Goal: Transaction & Acquisition: Purchase product/service

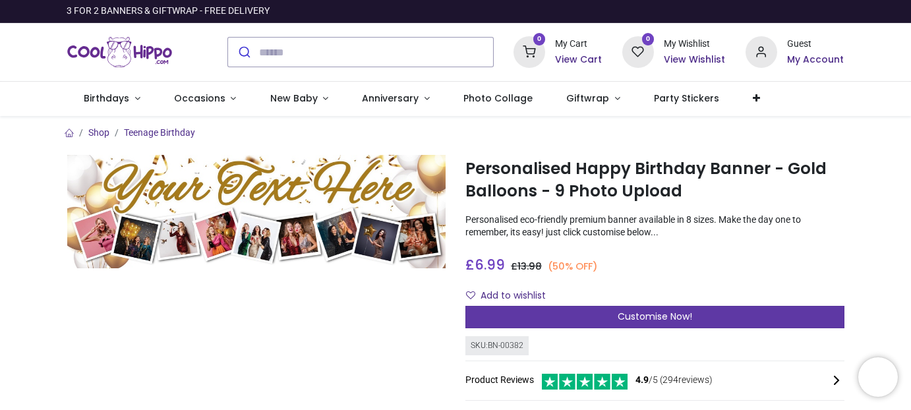
click at [630, 312] on span "Customise Now!" at bounding box center [655, 316] width 74 height 13
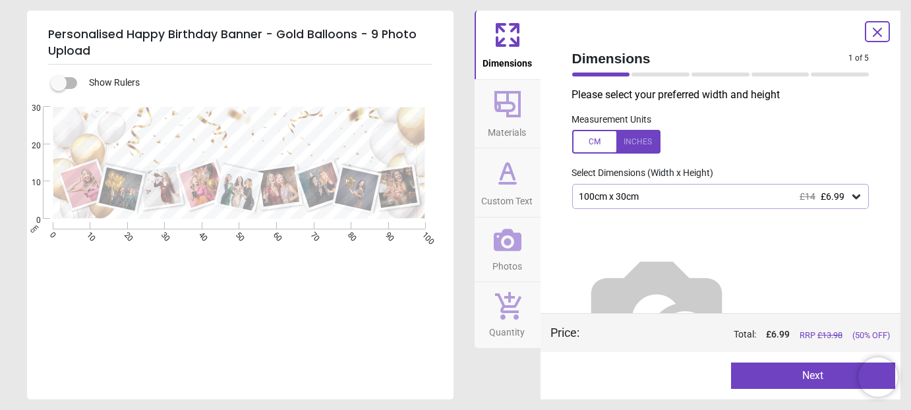
click at [850, 195] on icon at bounding box center [856, 196] width 13 height 13
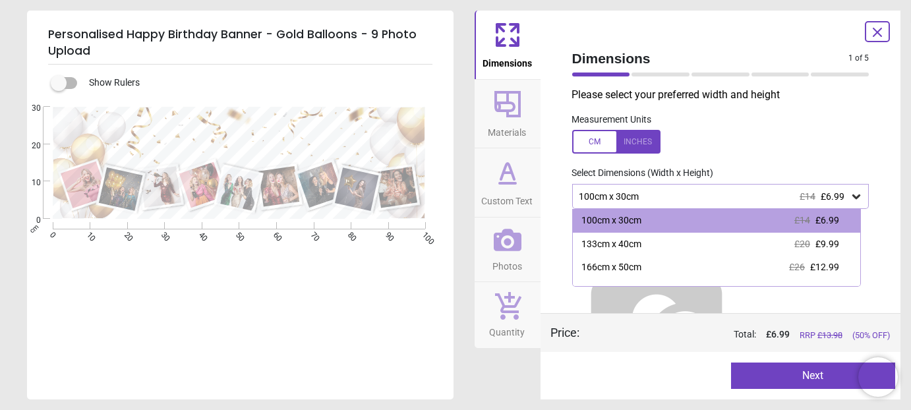
click at [850, 195] on icon at bounding box center [856, 196] width 13 height 13
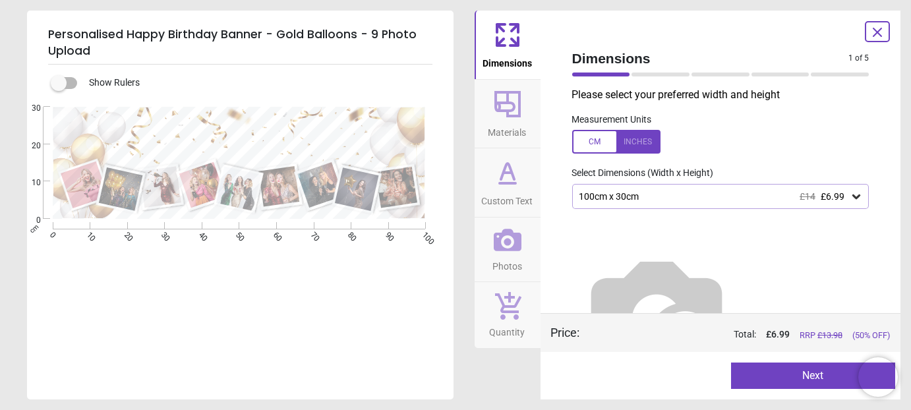
scroll to position [47, 0]
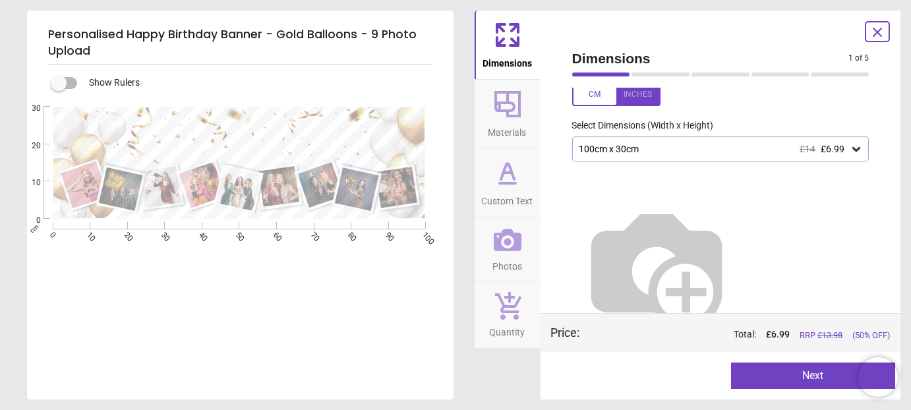
click at [511, 108] on icon at bounding box center [508, 104] width 32 height 32
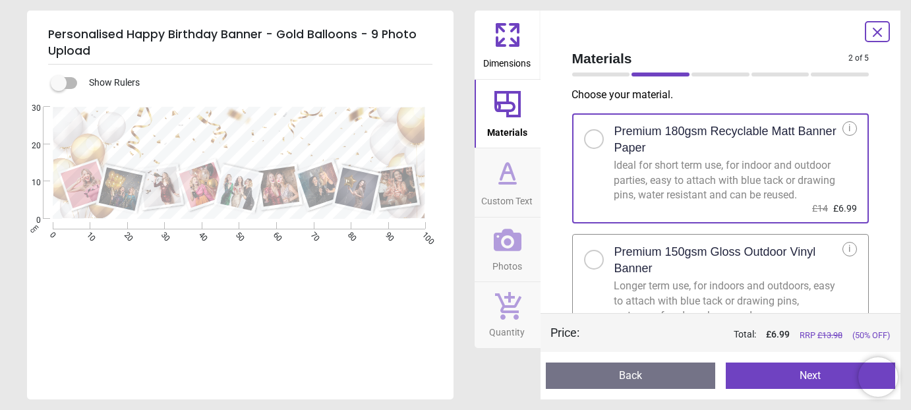
scroll to position [28, 0]
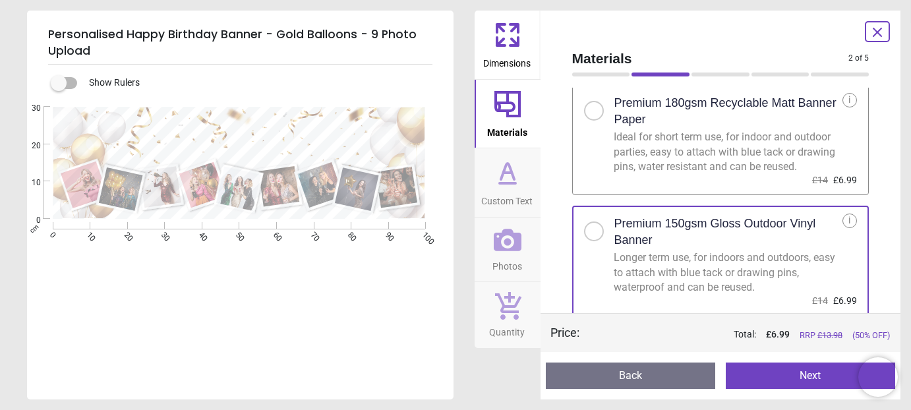
click at [507, 167] on icon at bounding box center [508, 173] width 32 height 32
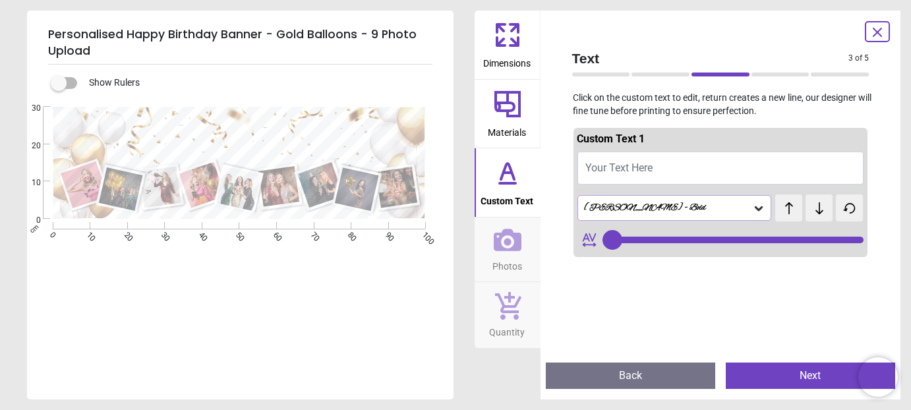
type input "**"
click at [507, 243] on icon at bounding box center [508, 240] width 28 height 22
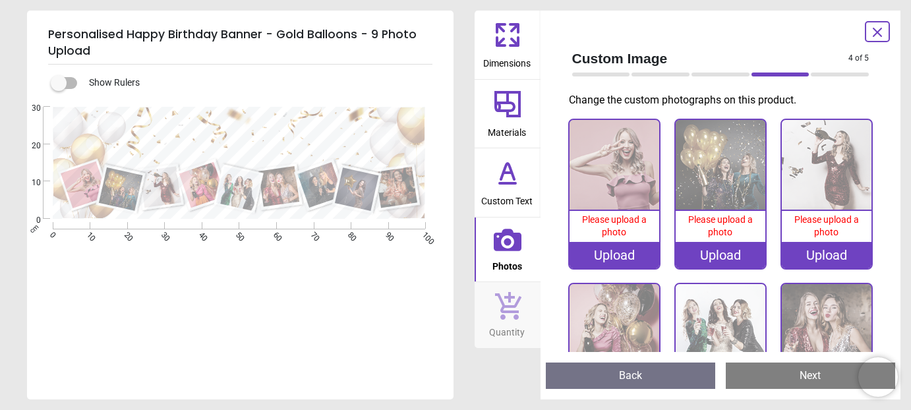
scroll to position [198, 0]
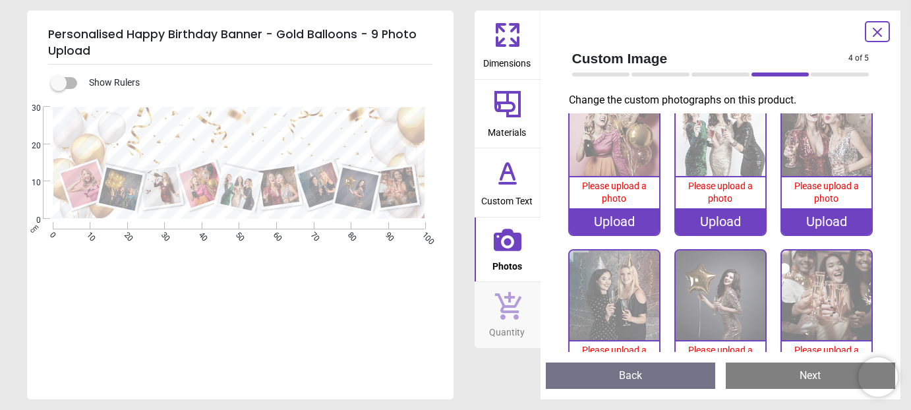
click at [504, 306] on icon at bounding box center [508, 306] width 26 height 28
click at [881, 33] on icon at bounding box center [877, 32] width 16 height 16
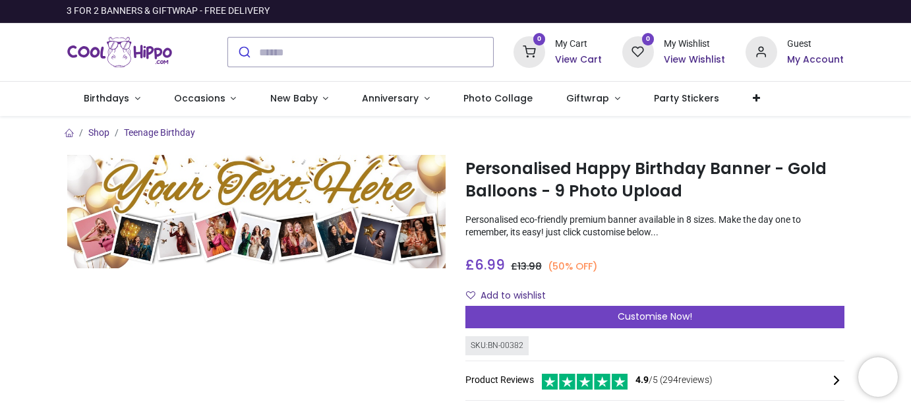
click at [330, 314] on div at bounding box center [256, 328] width 399 height 347
click at [324, 299] on div at bounding box center [256, 328] width 399 height 347
click at [319, 295] on div at bounding box center [256, 328] width 399 height 347
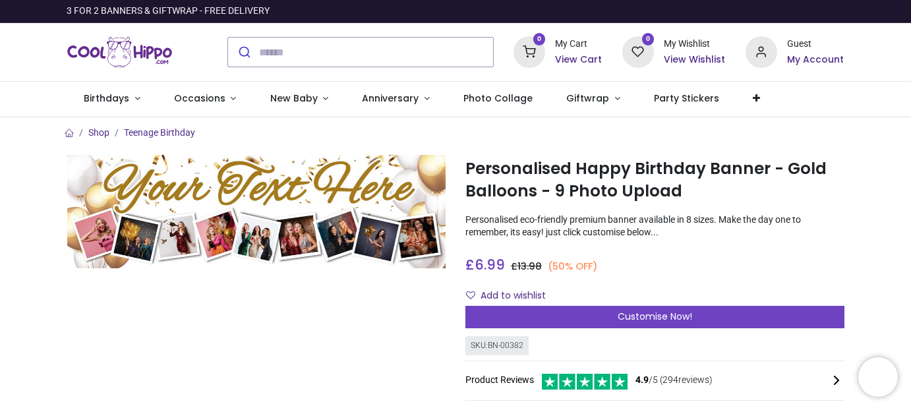
click at [102, 310] on div at bounding box center [256, 328] width 399 height 347
drag, startPoint x: 165, startPoint y: 310, endPoint x: 212, endPoint y: 314, distance: 47.0
click at [177, 313] on div at bounding box center [256, 328] width 399 height 347
drag, startPoint x: 354, startPoint y: 302, endPoint x: 265, endPoint y: 303, distance: 89.0
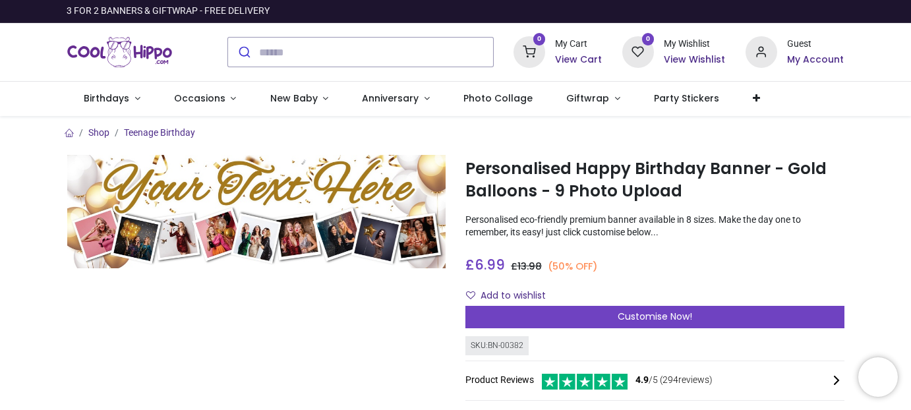
click at [353, 303] on div at bounding box center [256, 328] width 399 height 347
click at [265, 303] on div at bounding box center [256, 328] width 399 height 347
click at [333, 297] on div at bounding box center [256, 328] width 399 height 347
click at [848, 194] on div "Personalised Happy Birthday Banner - Gold Balloons - 9 Photo Upload [URL][DOMAI…" at bounding box center [654, 328] width 399 height 347
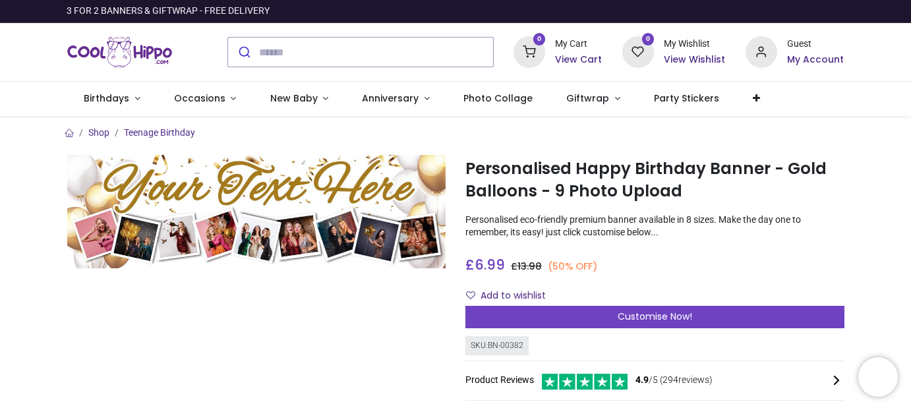
click at [289, 303] on div at bounding box center [256, 328] width 399 height 347
click at [186, 302] on div at bounding box center [256, 328] width 399 height 347
drag, startPoint x: 280, startPoint y: 297, endPoint x: 687, endPoint y: 265, distance: 408.6
click at [281, 297] on div at bounding box center [256, 328] width 399 height 347
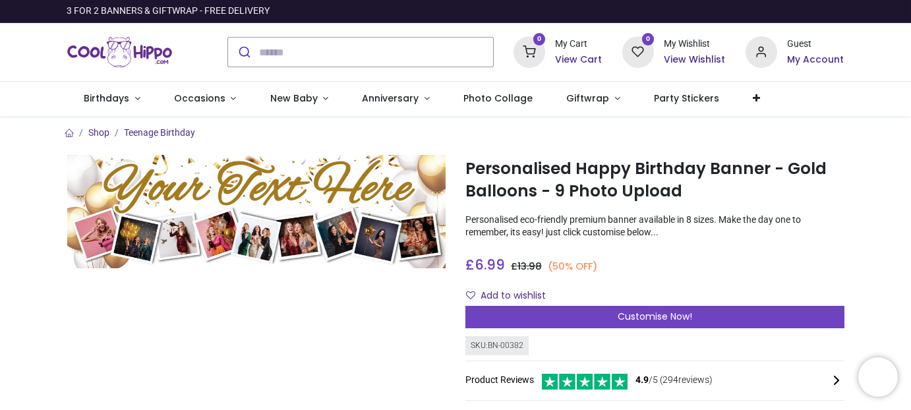
click at [253, 307] on div at bounding box center [256, 328] width 399 height 347
click at [148, 299] on div at bounding box center [256, 328] width 399 height 347
drag, startPoint x: 143, startPoint y: 297, endPoint x: 291, endPoint y: 294, distance: 148.3
click at [194, 293] on div at bounding box center [256, 328] width 399 height 347
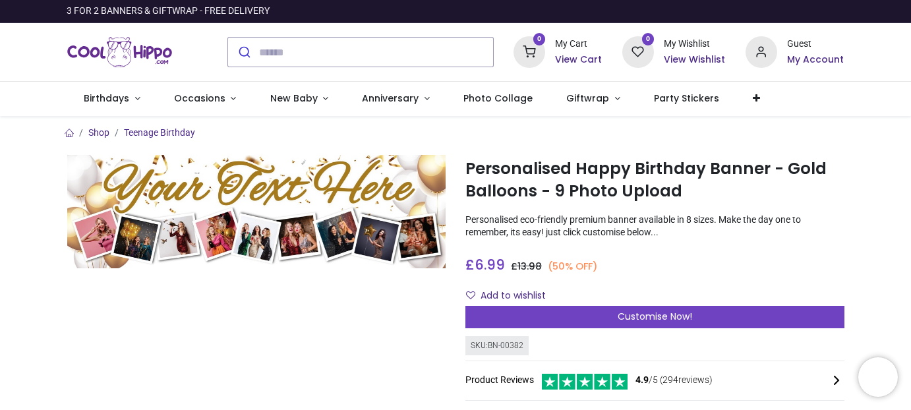
drag, startPoint x: 291, startPoint y: 294, endPoint x: 697, endPoint y: 288, distance: 406.1
click at [292, 295] on div at bounding box center [256, 328] width 399 height 347
click at [274, 317] on div at bounding box center [256, 328] width 399 height 347
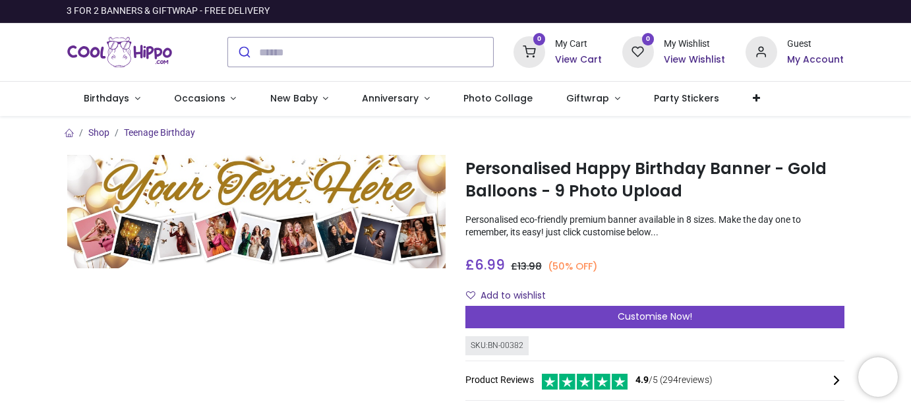
click at [140, 317] on div at bounding box center [256, 328] width 399 height 347
drag, startPoint x: 249, startPoint y: 304, endPoint x: 322, endPoint y: 300, distance: 72.6
click at [254, 303] on div at bounding box center [256, 328] width 399 height 347
drag, startPoint x: 353, startPoint y: 287, endPoint x: 272, endPoint y: 303, distance: 82.6
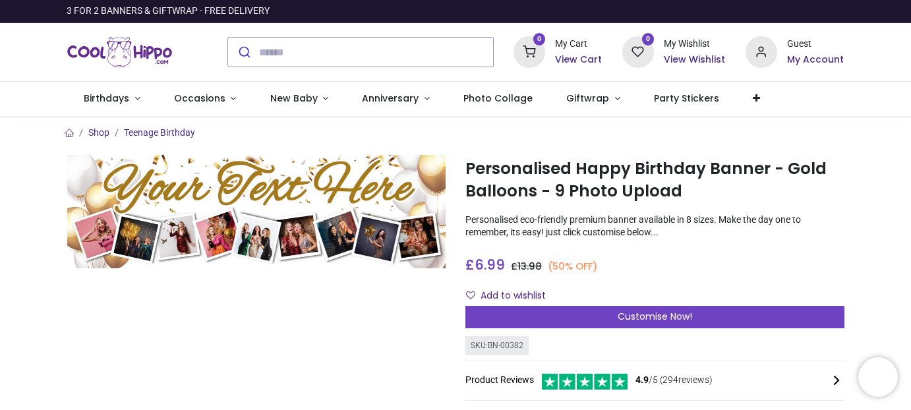
click at [336, 297] on div at bounding box center [256, 328] width 399 height 347
drag, startPoint x: 177, startPoint y: 308, endPoint x: 126, endPoint y: 316, distance: 52.0
click at [165, 313] on div at bounding box center [256, 328] width 399 height 347
drag, startPoint x: 93, startPoint y: 312, endPoint x: 302, endPoint y: 297, distance: 209.4
click at [96, 311] on div at bounding box center [256, 328] width 399 height 347
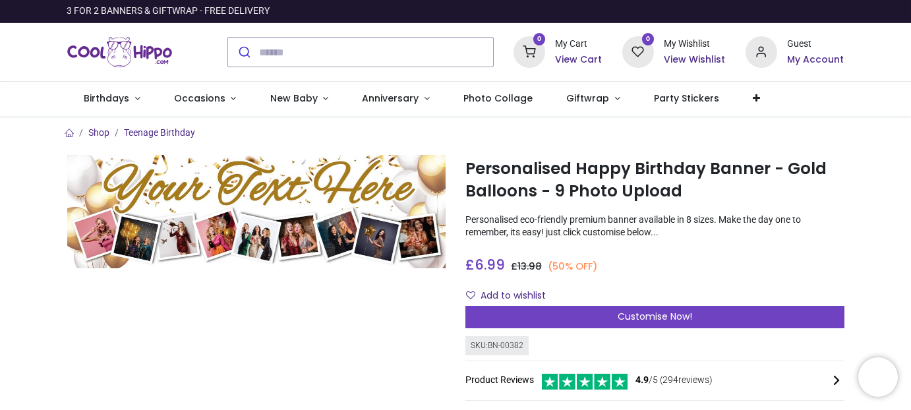
click at [302, 297] on div at bounding box center [256, 328] width 399 height 347
drag, startPoint x: 286, startPoint y: 312, endPoint x: 82, endPoint y: 279, distance: 206.2
click at [272, 312] on div at bounding box center [256, 328] width 399 height 347
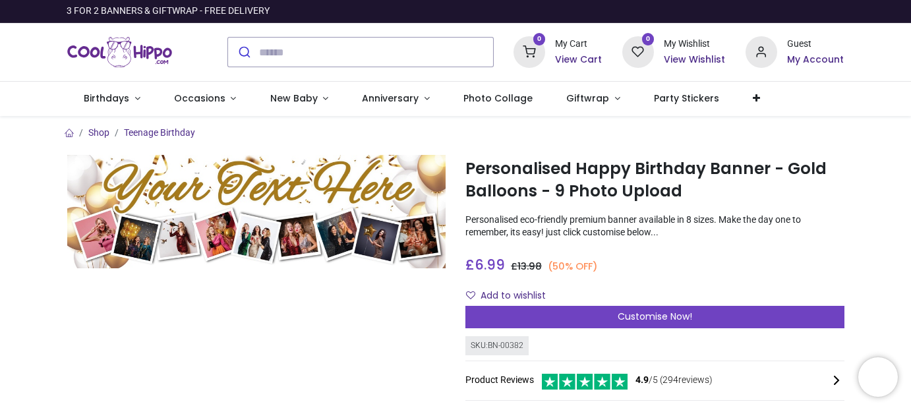
drag, startPoint x: 59, startPoint y: 319, endPoint x: 213, endPoint y: 322, distance: 153.6
click at [61, 319] on div at bounding box center [256, 328] width 399 height 347
click at [213, 322] on div at bounding box center [256, 328] width 399 height 347
click at [332, 323] on div at bounding box center [256, 328] width 399 height 347
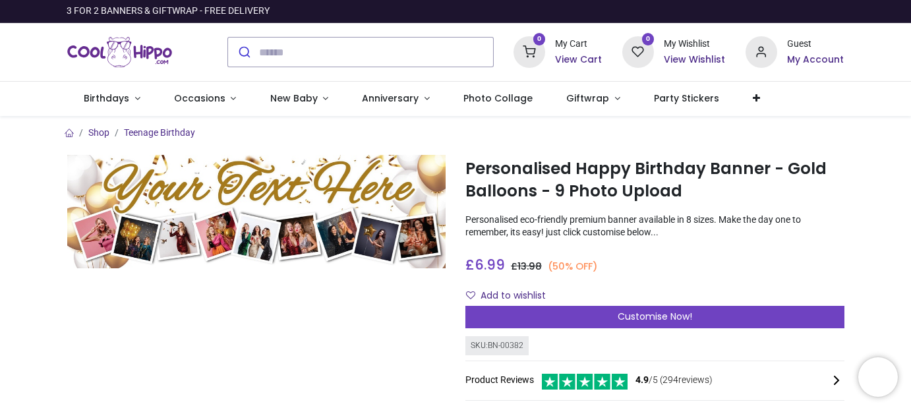
click at [374, 308] on div at bounding box center [256, 328] width 399 height 347
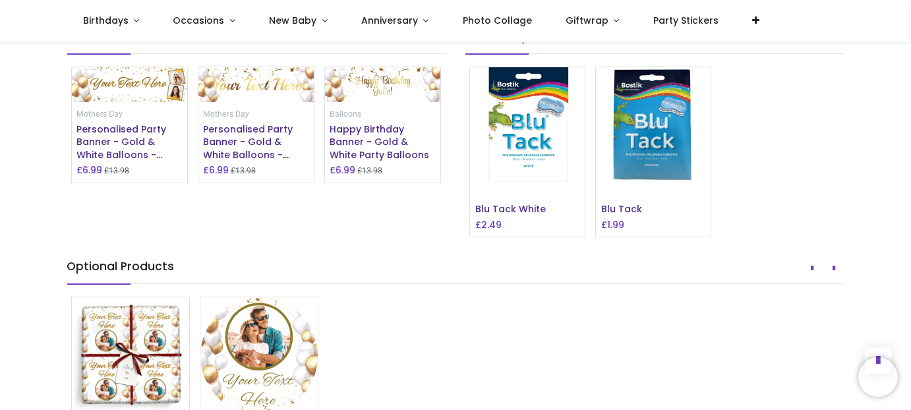
scroll to position [1318, 0]
